Goal: Task Accomplishment & Management: Use online tool/utility

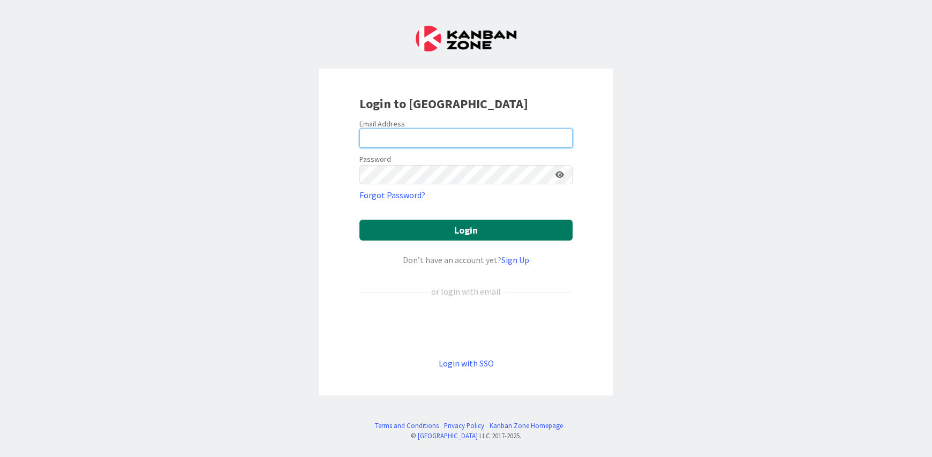
type input "dhindman@orthmanconveying.com"
click at [407, 220] on button "Login" at bounding box center [465, 230] width 213 height 21
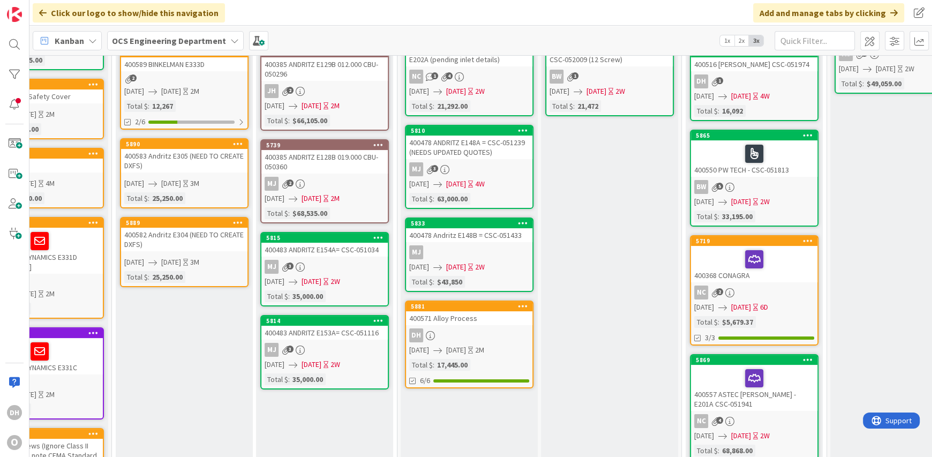
scroll to position [107, 62]
click at [322, 260] on div "MJ 3" at bounding box center [325, 267] width 126 height 14
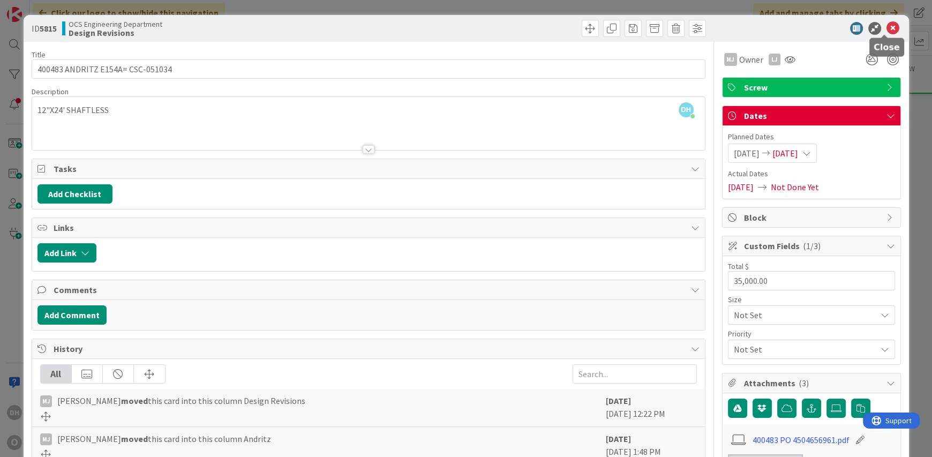
click at [888, 28] on icon at bounding box center [892, 28] width 13 height 13
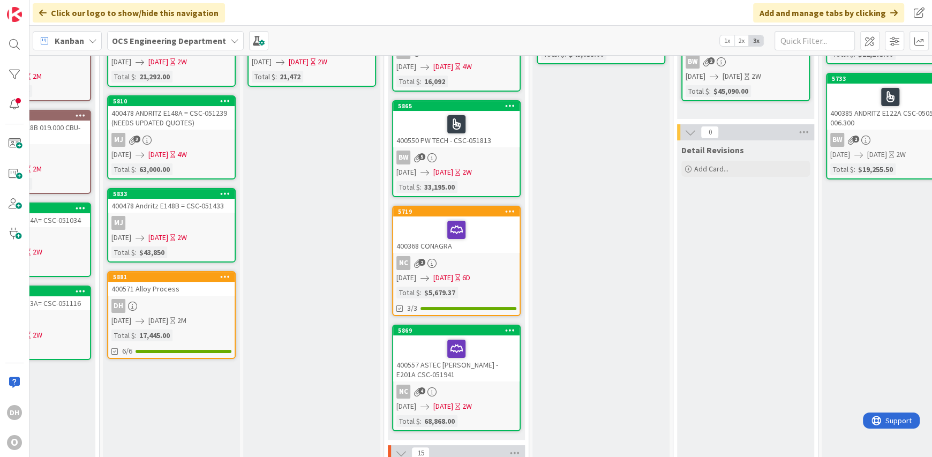
scroll to position [160, 360]
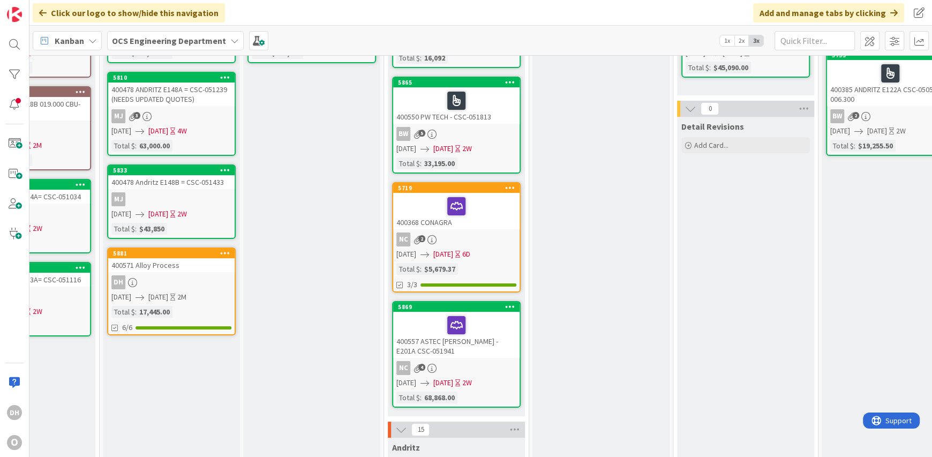
click at [197, 275] on div "DH" at bounding box center [171, 282] width 126 height 14
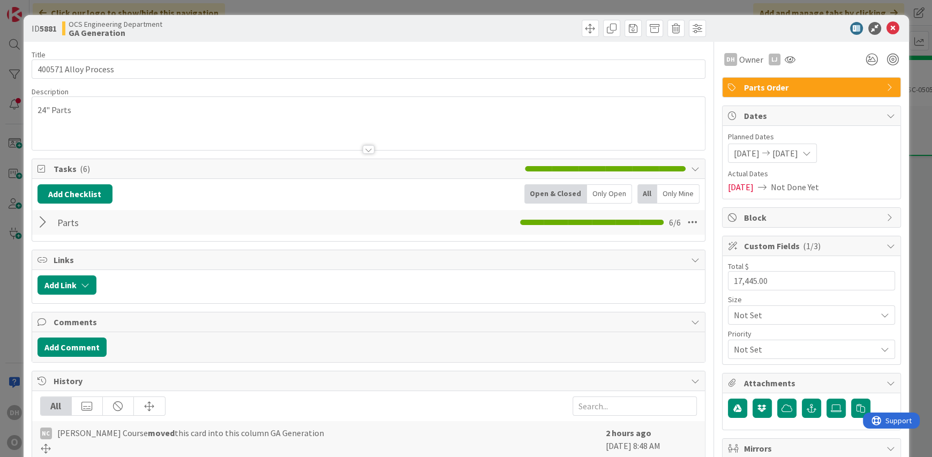
click at [44, 222] on div at bounding box center [44, 222] width 14 height 19
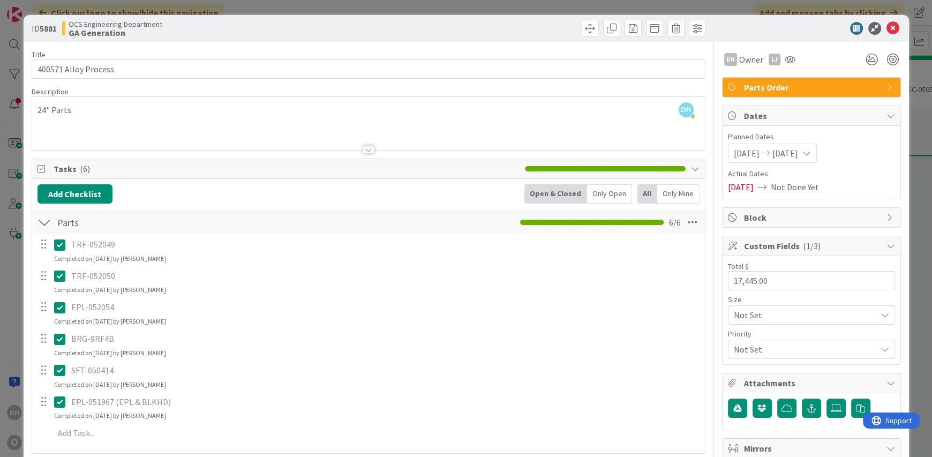
click at [886, 26] on icon at bounding box center [892, 28] width 13 height 13
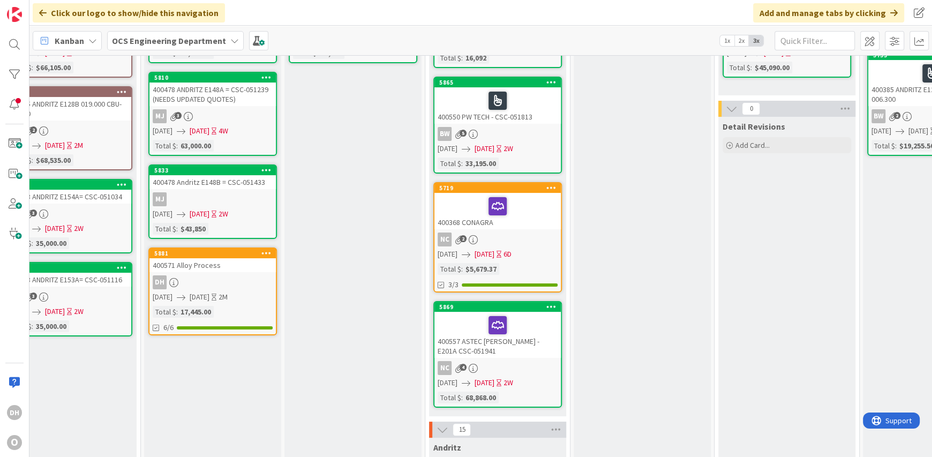
scroll to position [160, 273]
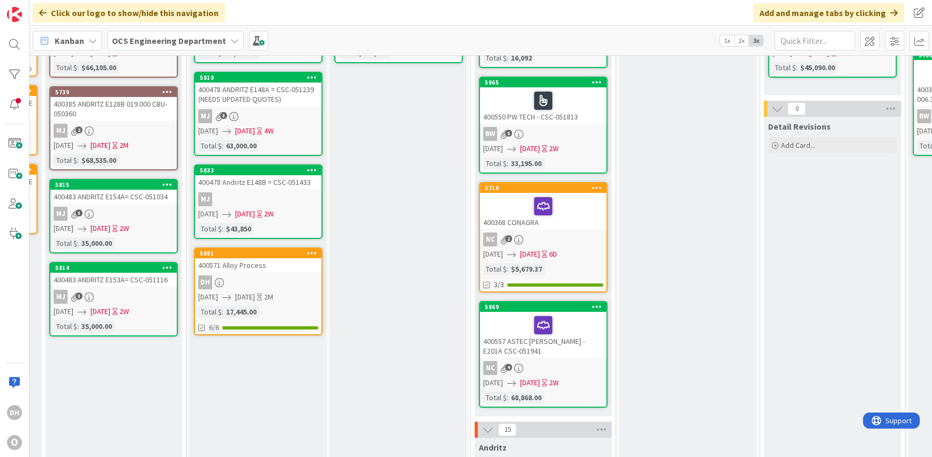
click at [11, 56] on div "DH O" at bounding box center [14, 228] width 29 height 457
click at [13, 49] on div at bounding box center [14, 44] width 21 height 21
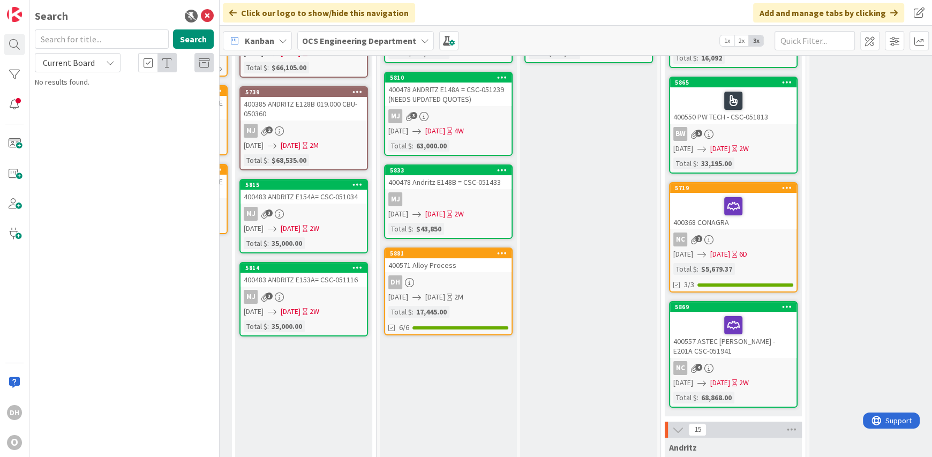
click at [111, 40] on input "text" at bounding box center [102, 38] width 134 height 19
type input "400390"
click at [207, 36] on button "Search" at bounding box center [193, 38] width 41 height 19
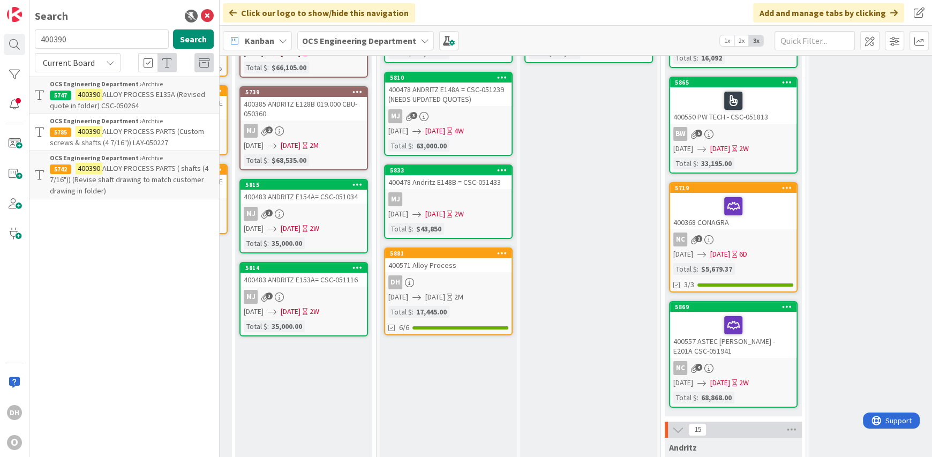
click at [169, 122] on div "OCS Engineering Department › Archive" at bounding box center [132, 121] width 164 height 10
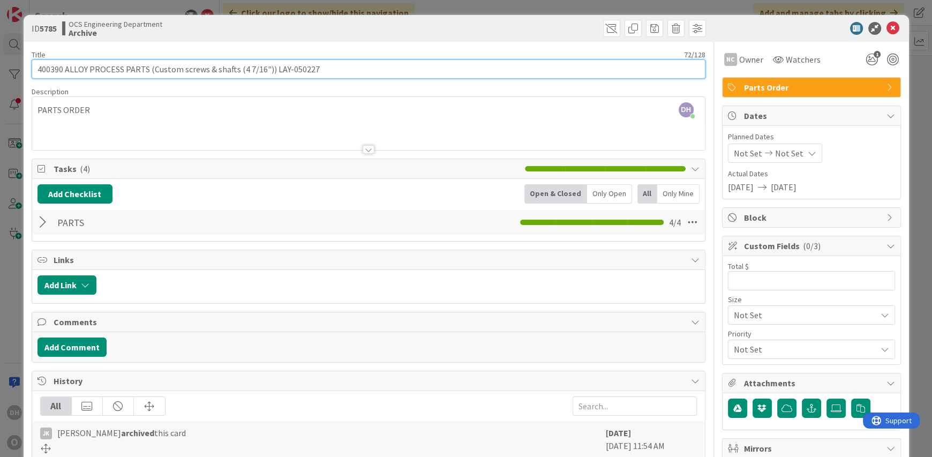
drag, startPoint x: 315, startPoint y: 69, endPoint x: 272, endPoint y: 79, distance: 44.0
click at [272, 79] on div "Title 72 / 128 400390 ALLOY PROCESS PARTS (Custom screws & shafts (4 7/16")) LA…" at bounding box center [368, 338] width 673 height 593
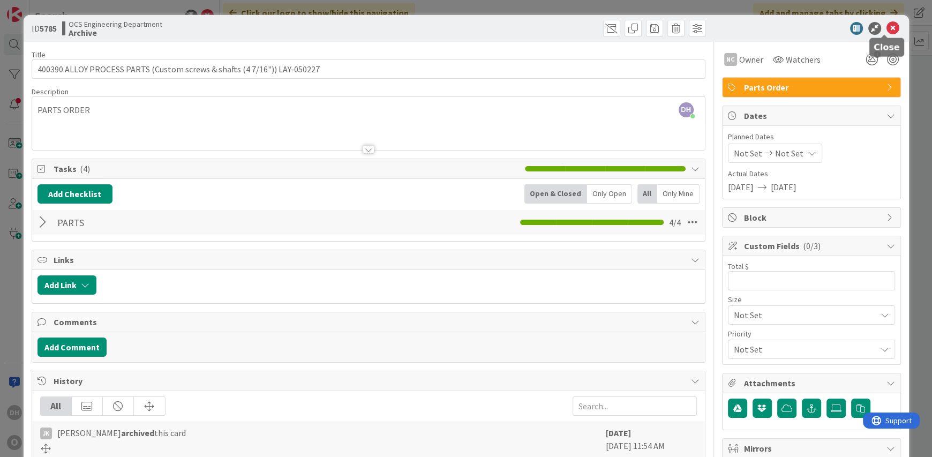
click at [886, 26] on icon at bounding box center [892, 28] width 13 height 13
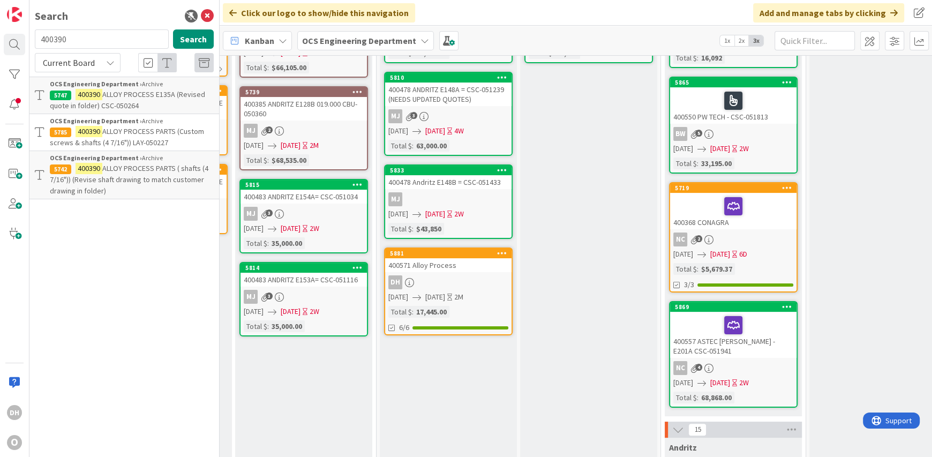
click at [426, 270] on div "400571 Alloy Process" at bounding box center [448, 265] width 126 height 14
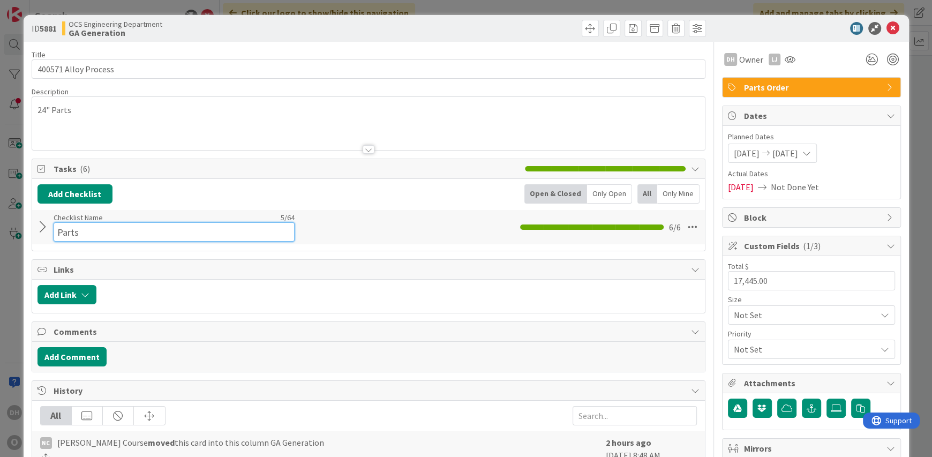
click at [54, 222] on input "Parts" at bounding box center [174, 231] width 241 height 19
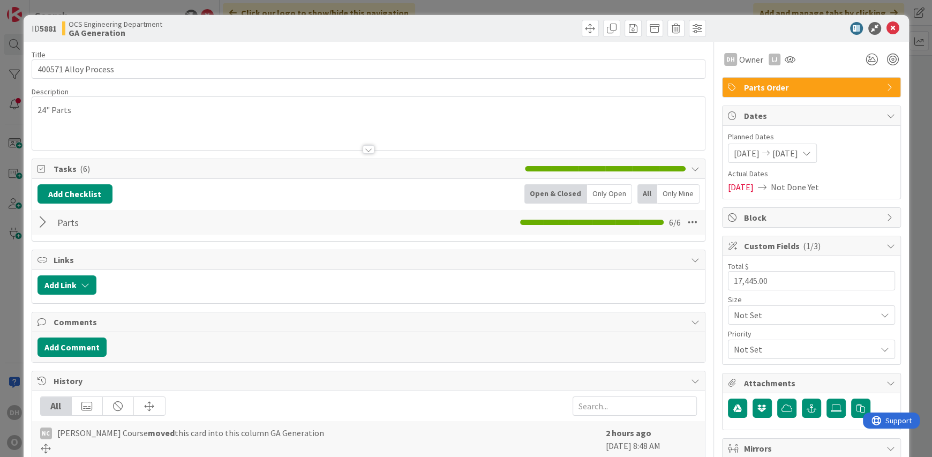
click at [45, 222] on div at bounding box center [44, 222] width 14 height 19
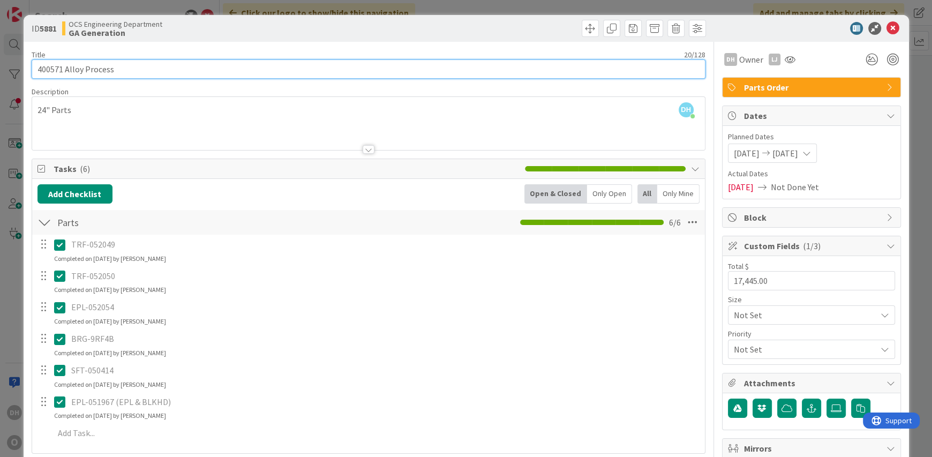
click at [59, 71] on input "400571 Alloy Process" at bounding box center [368, 68] width 673 height 19
drag, startPoint x: 62, startPoint y: 69, endPoint x: 27, endPoint y: 74, distance: 34.8
click at [29, 74] on div "ID 5881 OCS Engineering Department GA Generation Title 20 / 128 400571 Alloy Pr…" at bounding box center [466, 446] width 885 height 862
click at [154, 63] on input "400571 Alloy Process" at bounding box center [368, 68] width 673 height 19
click at [161, 73] on input "400571 Alloy Process (LAY" at bounding box center [368, 68] width 673 height 19
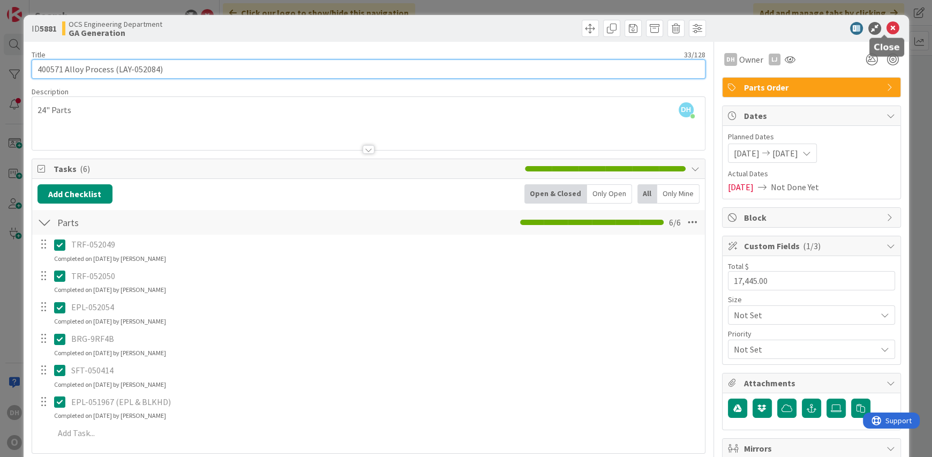
type input "400571 Alloy Process (LAY-052084)"
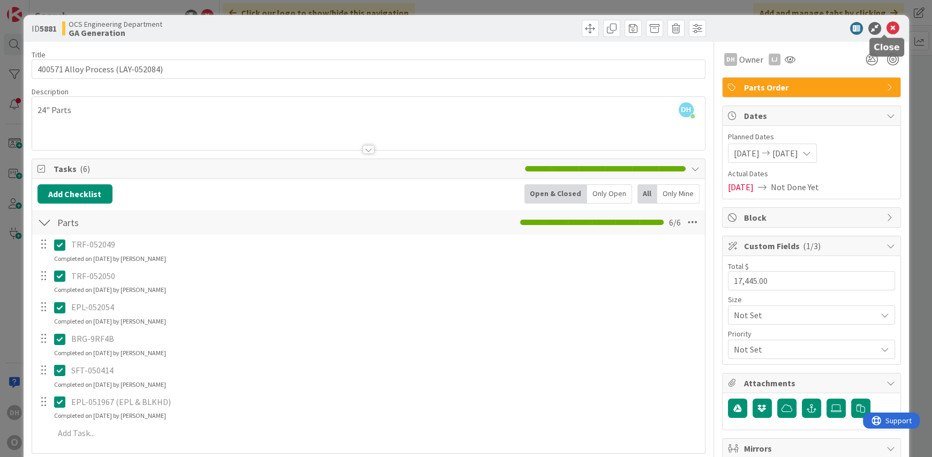
click at [886, 27] on icon at bounding box center [892, 28] width 13 height 13
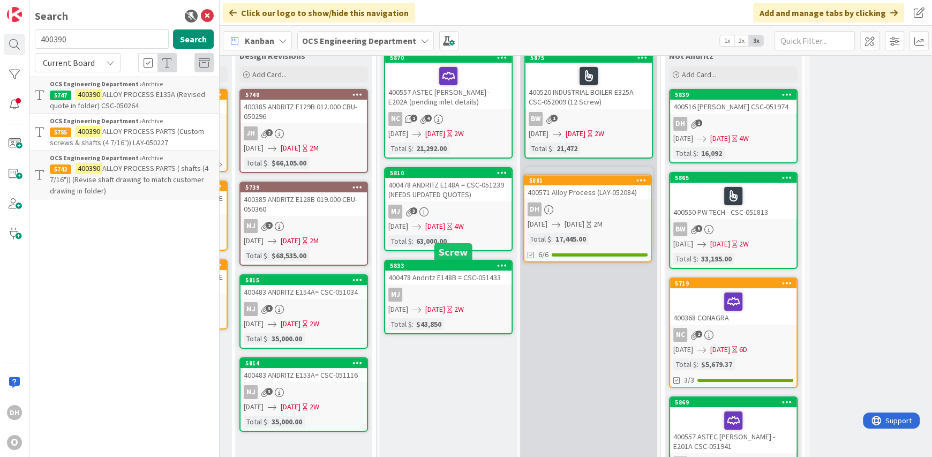
scroll to position [61, 273]
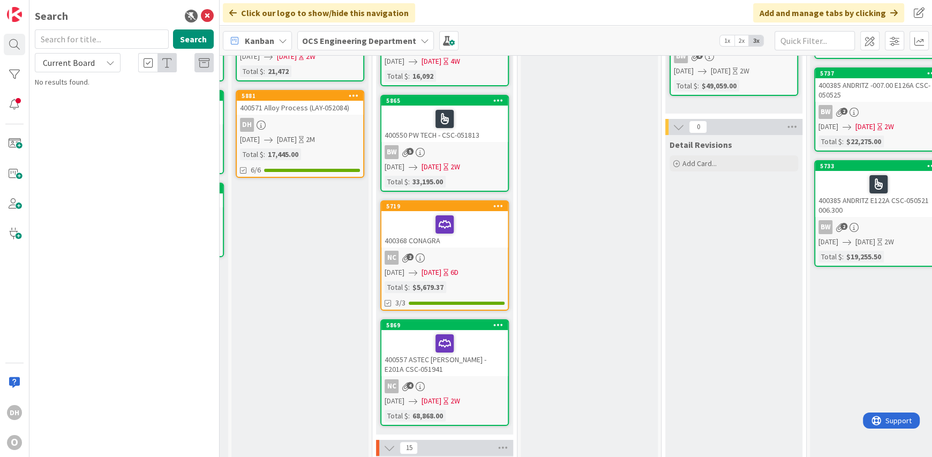
scroll to position [0, 562]
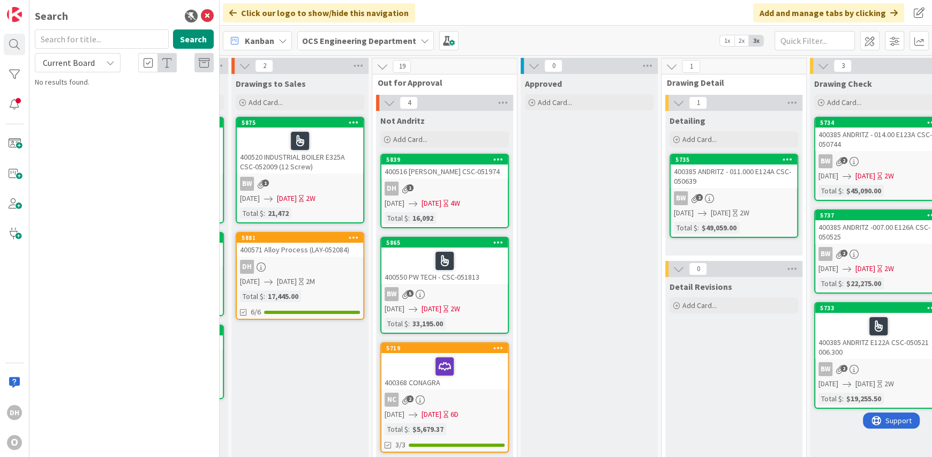
drag, startPoint x: 403, startPoint y: 200, endPoint x: 334, endPoint y: 172, distance: 74.7
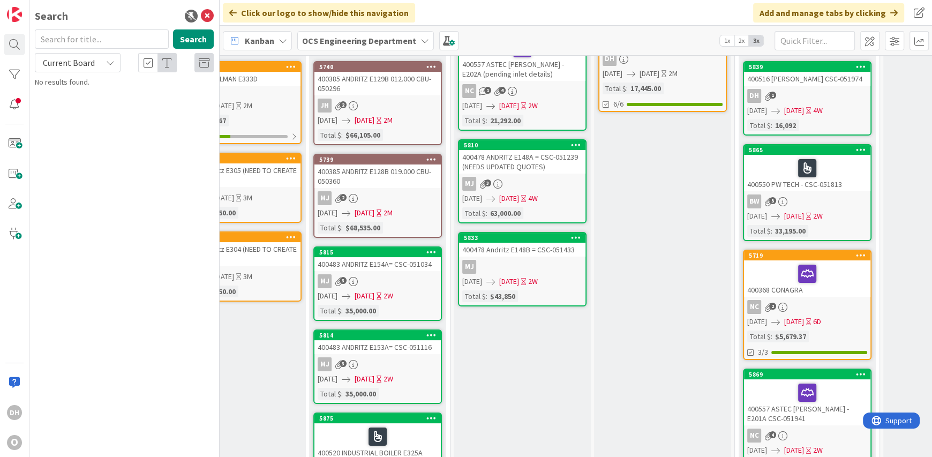
scroll to position [160, 199]
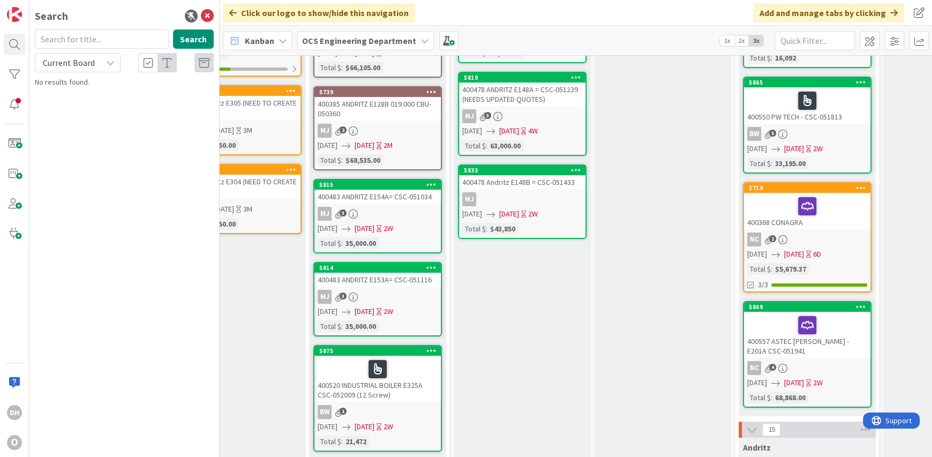
click at [410, 384] on div "400520 INDUSTRIAL BOILER E325A CSC-052009 (12 Screw)" at bounding box center [377, 378] width 126 height 46
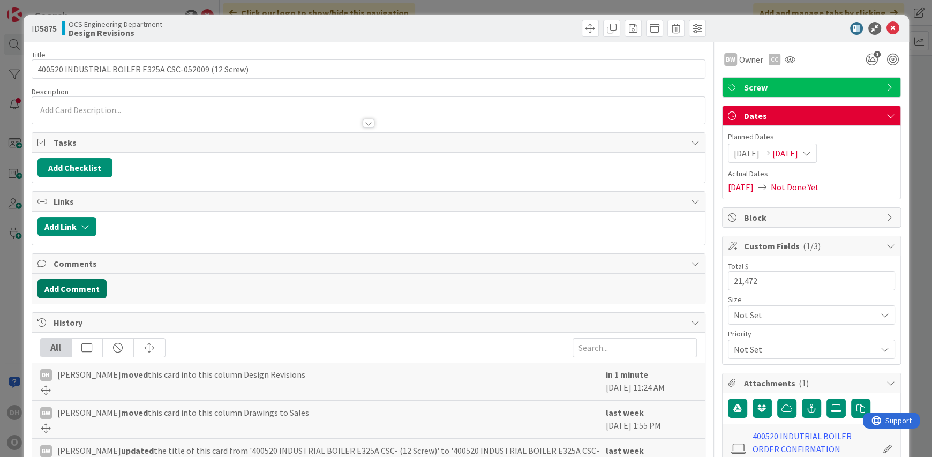
click at [86, 282] on button "Add Comment" at bounding box center [71, 288] width 69 height 19
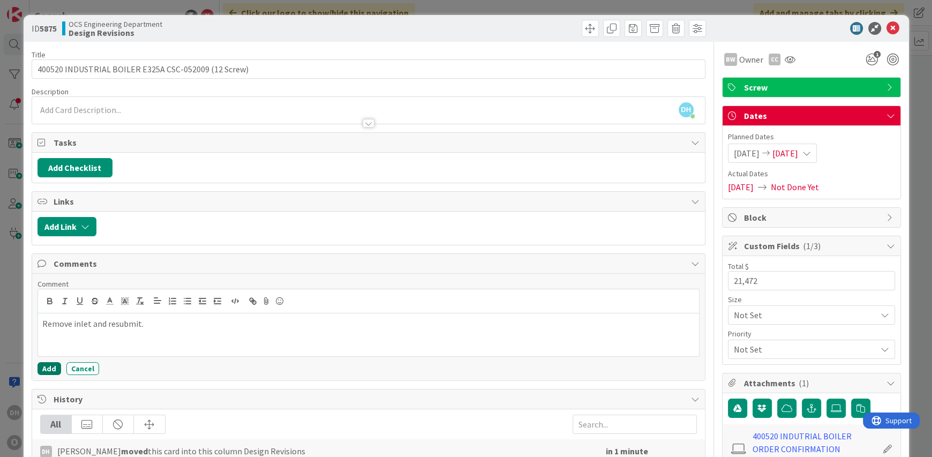
click at [53, 369] on button "Add" at bounding box center [49, 368] width 24 height 13
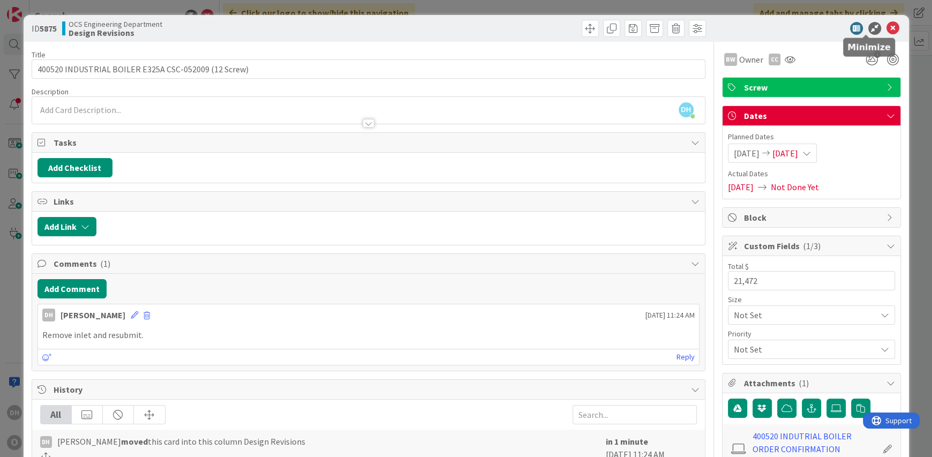
click at [876, 24] on div at bounding box center [806, 28] width 190 height 13
click at [886, 22] on icon at bounding box center [892, 28] width 13 height 13
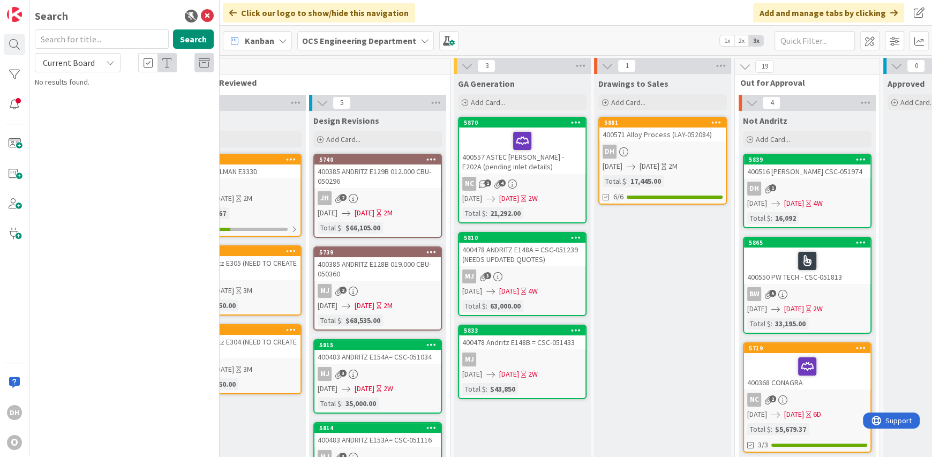
click at [210, 15] on icon at bounding box center [207, 16] width 13 height 13
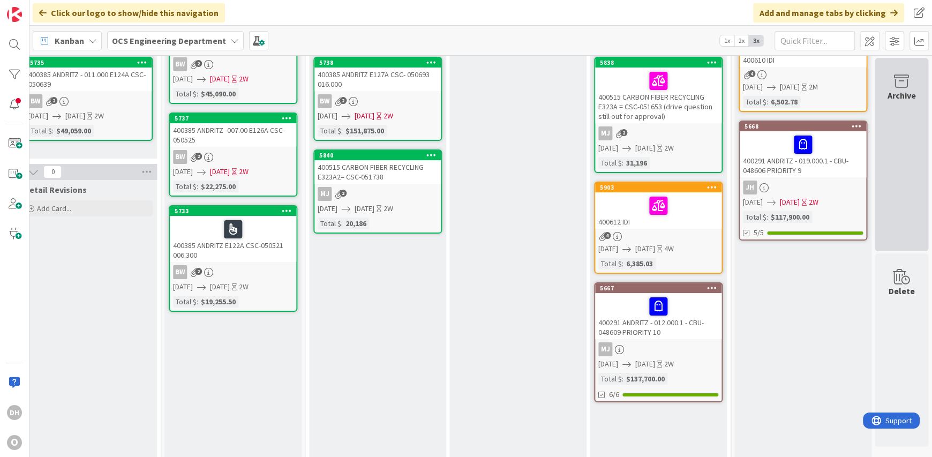
scroll to position [0, 1024]
